Goal: Task Accomplishment & Management: Use online tool/utility

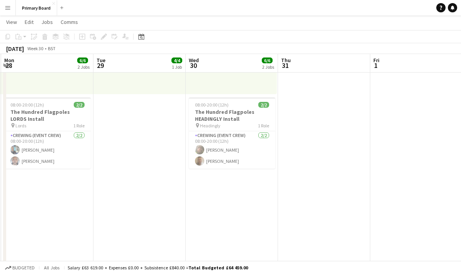
scroll to position [0, 236]
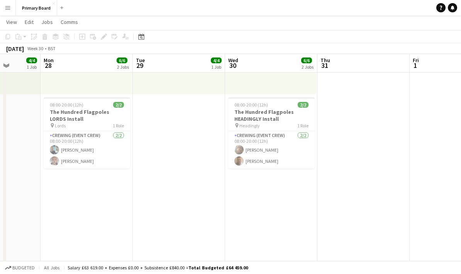
click at [297, 221] on app-date-cell "08:00-20:00 (12h) 4/4 pin Germany 1 Role Crewing (Event Crew) [DATE] 08:00-20:0…" at bounding box center [271, 200] width 92 height 1316
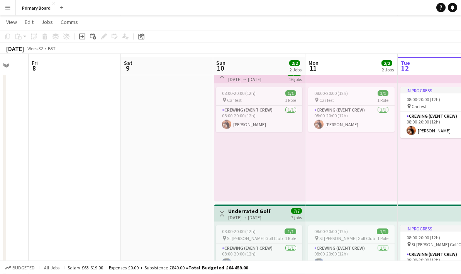
scroll to position [0, 0]
